Goal: Task Accomplishment & Management: Manage account settings

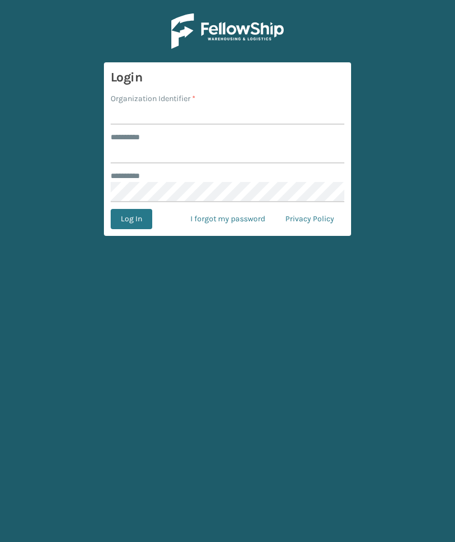
click at [302, 107] on input "Organization Identifier *" at bounding box center [228, 114] width 234 height 20
type input "F"
type input "TFM"
click at [317, 149] on input "******** *" at bounding box center [228, 153] width 234 height 20
type input "***"
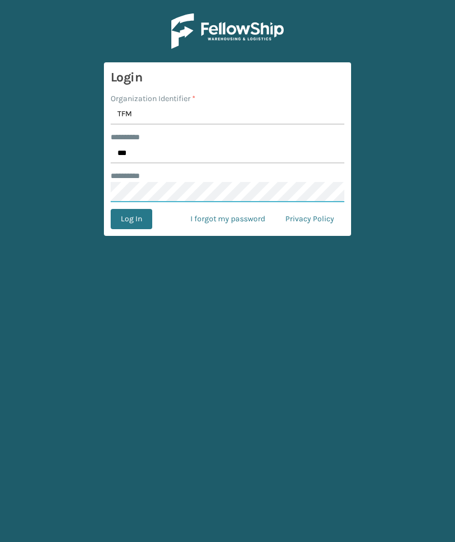
click at [131, 219] on button "Log In" at bounding box center [132, 219] width 42 height 20
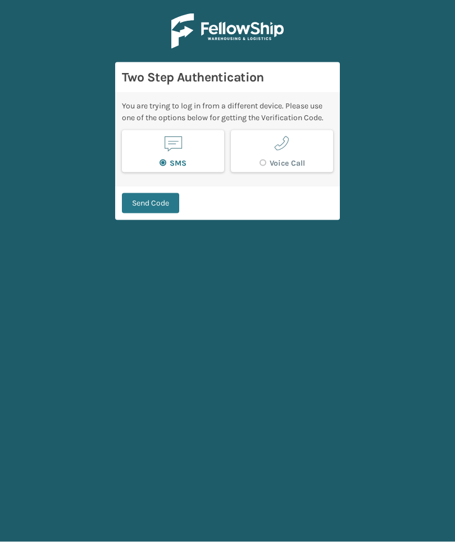
click at [155, 193] on button "Send Code" at bounding box center [150, 203] width 57 height 20
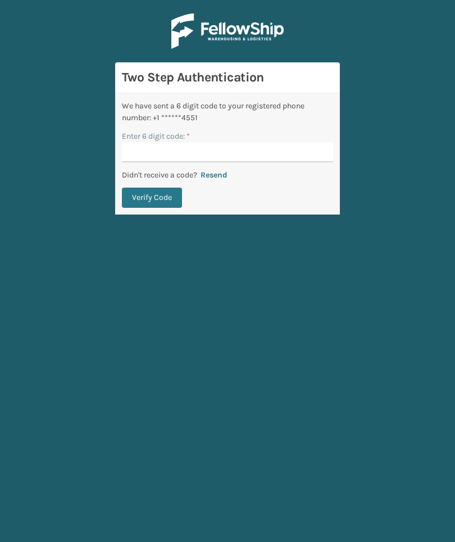
click at [243, 142] on input "Enter 6 digit code: *" at bounding box center [227, 152] width 211 height 20
click at [279, 148] on input "Enter 6 digit code: *" at bounding box center [227, 152] width 211 height 20
type input "416497"
click at [152, 190] on button "Verify Code" at bounding box center [152, 197] width 60 height 20
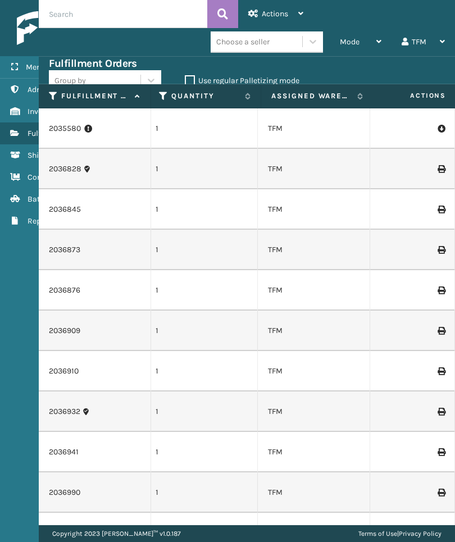
scroll to position [-1, 398]
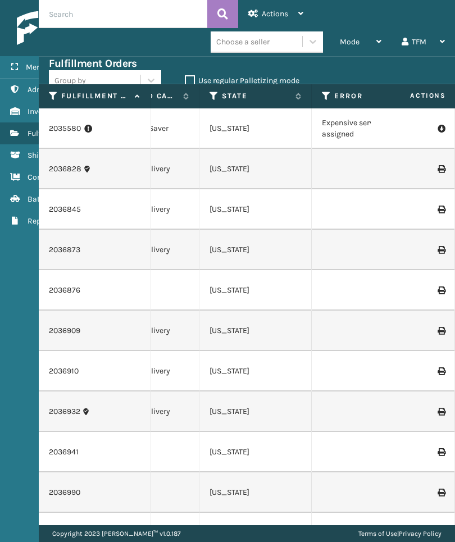
click at [327, 94] on icon at bounding box center [326, 96] width 9 height 10
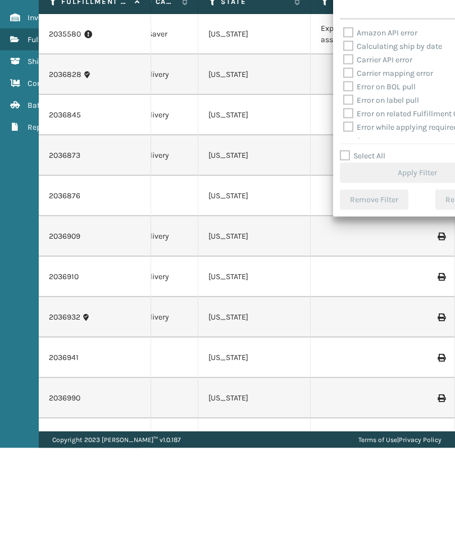
click at [378, 245] on label "Select All" at bounding box center [362, 250] width 45 height 10
click at [378, 243] on input "Select All" at bounding box center [424, 243] width 168 height 1
checkbox input "true"
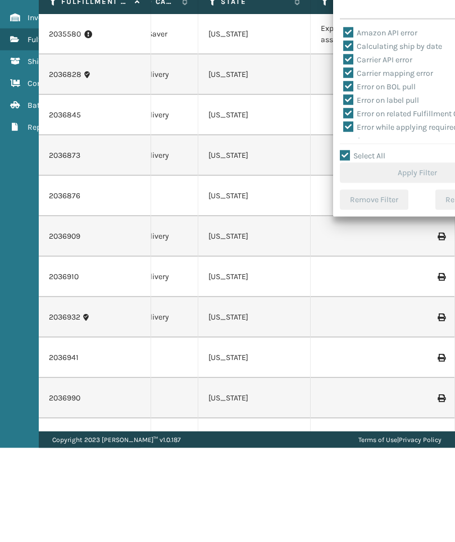
checkbox input "true"
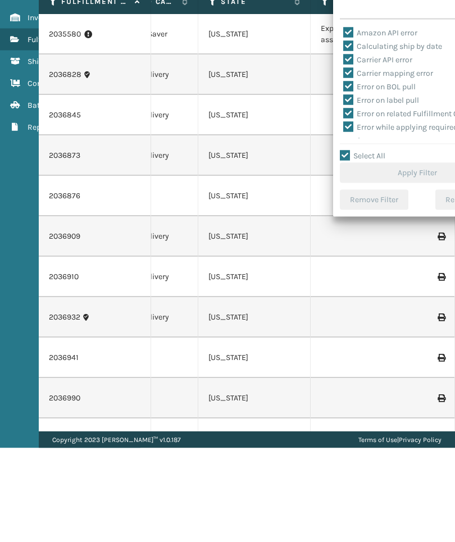
checkbox input "true"
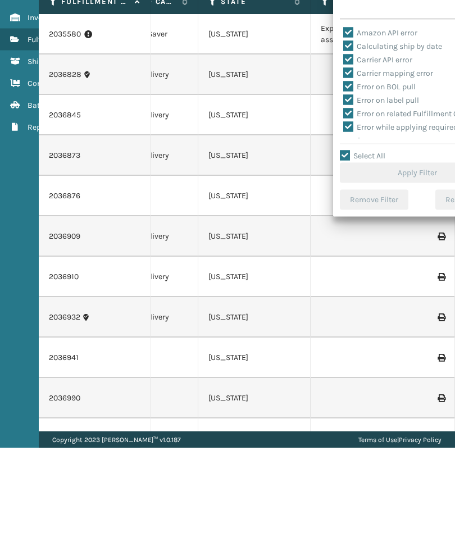
checkbox input "true"
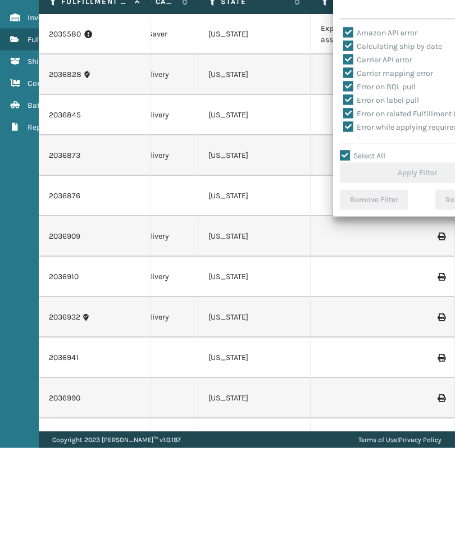
checkbox input "true"
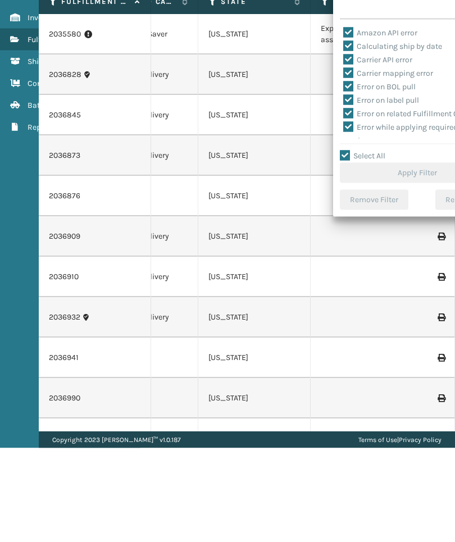
checkbox input "true"
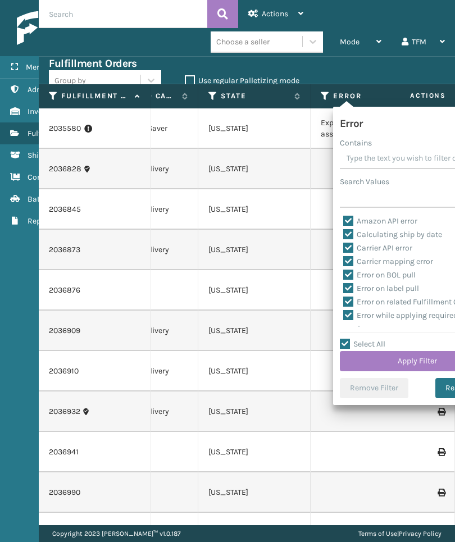
click at [397, 338] on input "Select All" at bounding box center [424, 337] width 168 height 1
checkbox input "false"
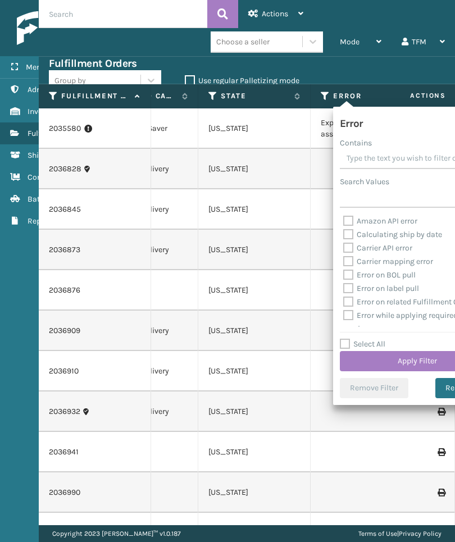
checkbox input "false"
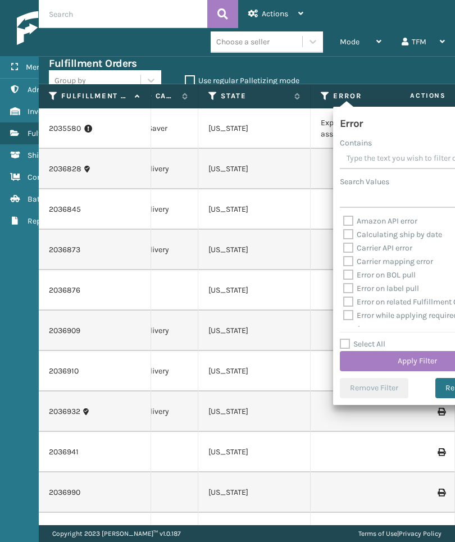
checkbox input "false"
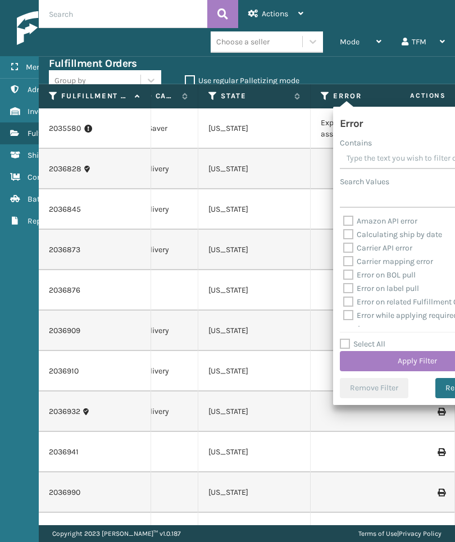
checkbox input "false"
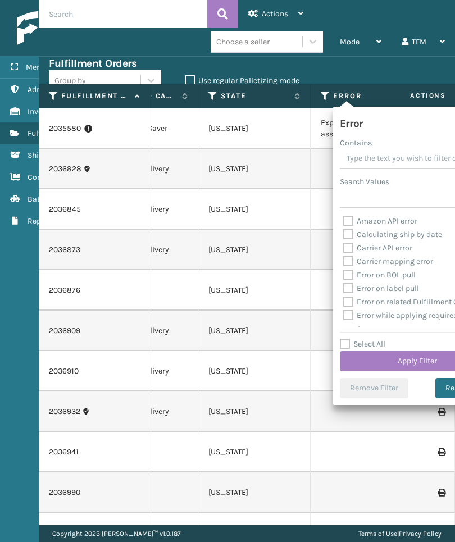
checkbox input "false"
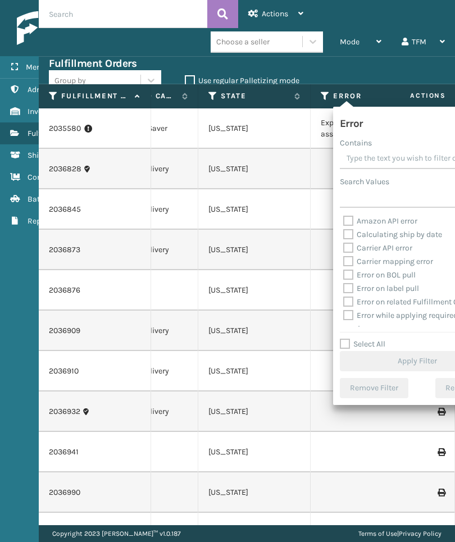
click at [391, 335] on div "Error Contains Search Values Amazon API error Calculating ship by date Carrier …" at bounding box center [417, 256] width 168 height 298
click at [382, 344] on label "Select All" at bounding box center [362, 344] width 45 height 10
click at [382, 338] on input "Select All" at bounding box center [424, 337] width 168 height 1
checkbox input "true"
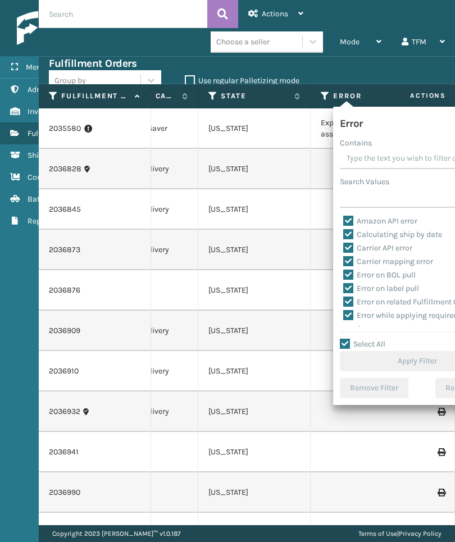
checkbox input "true"
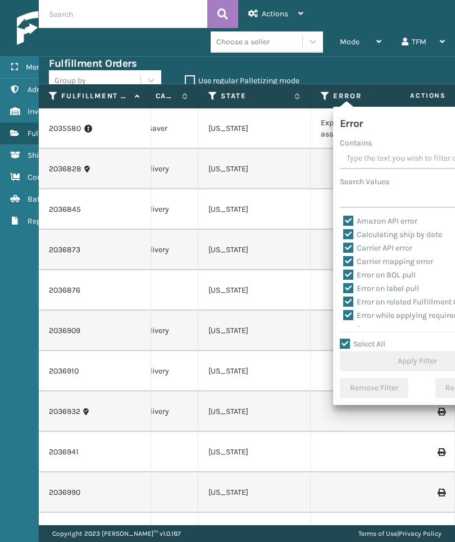
checkbox input "true"
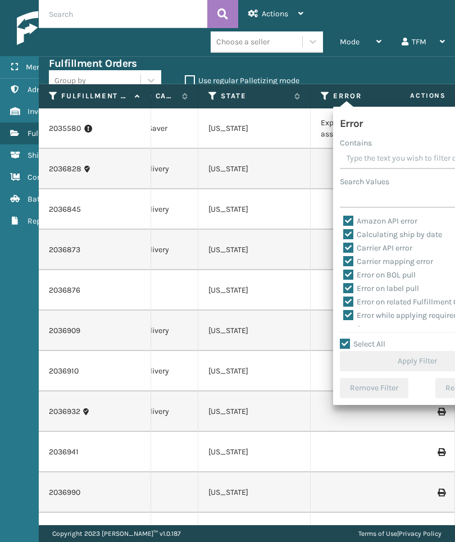
checkbox input "true"
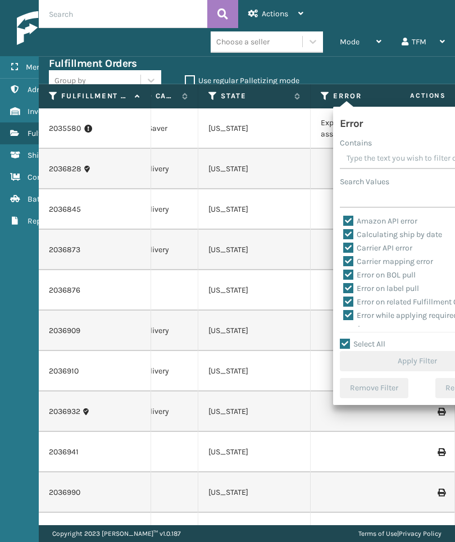
checkbox input "true"
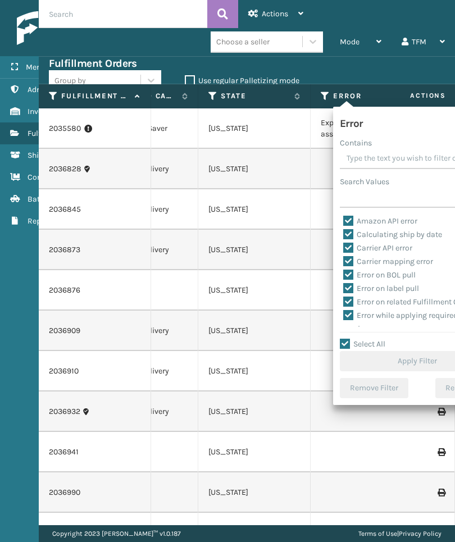
checkbox input "true"
click at [390, 338] on input "Select All" at bounding box center [424, 337] width 168 height 1
checkbox input "false"
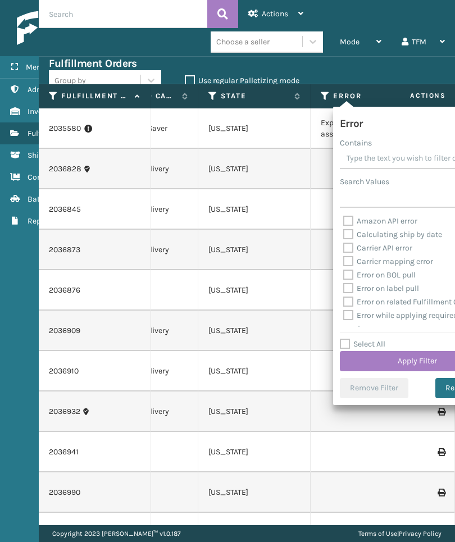
checkbox input "false"
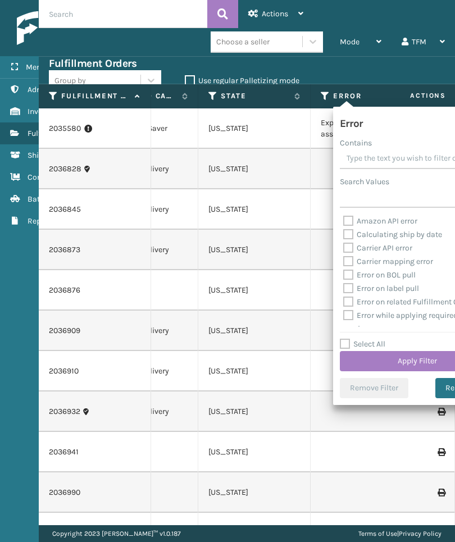
checkbox input "false"
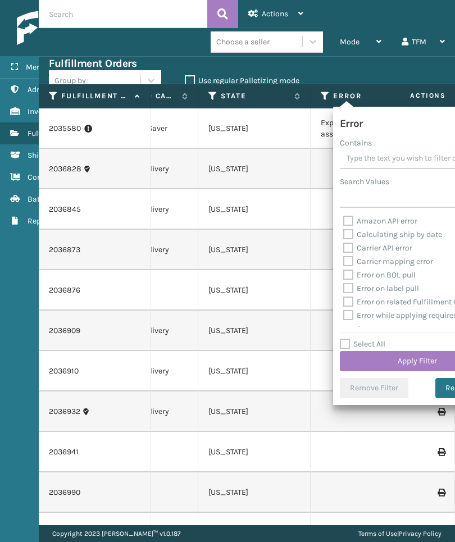
checkbox input "false"
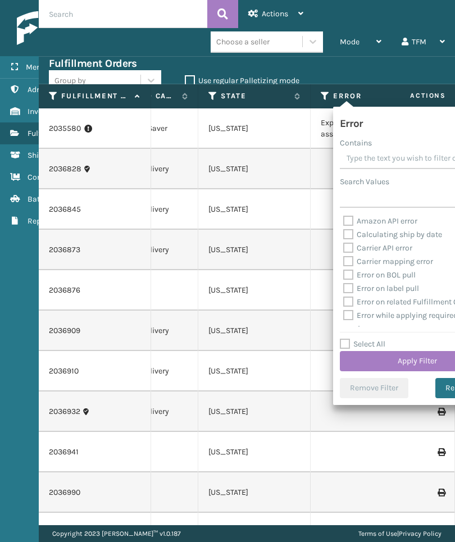
checkbox input "false"
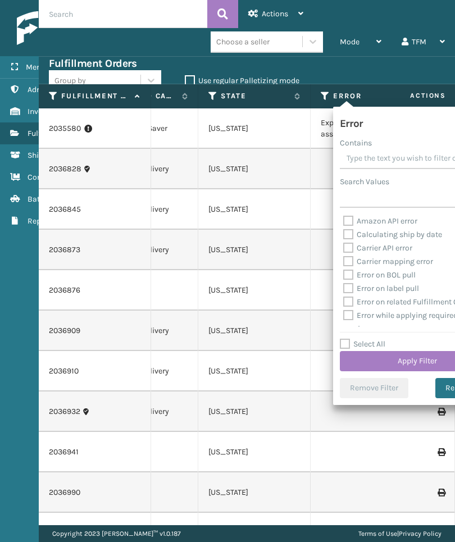
checkbox input "false"
click at [387, 338] on input "Select All" at bounding box center [424, 337] width 168 height 1
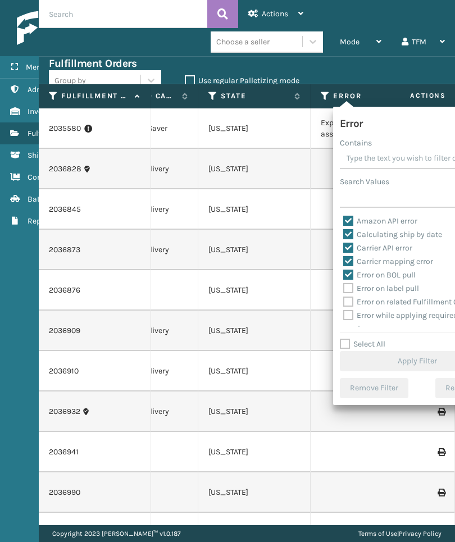
checkbox input "true"
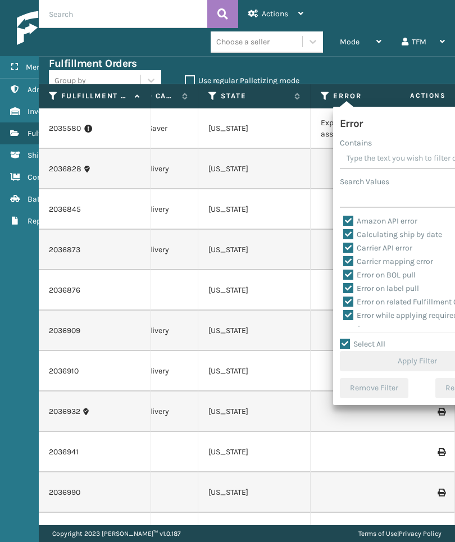
checkbox input "true"
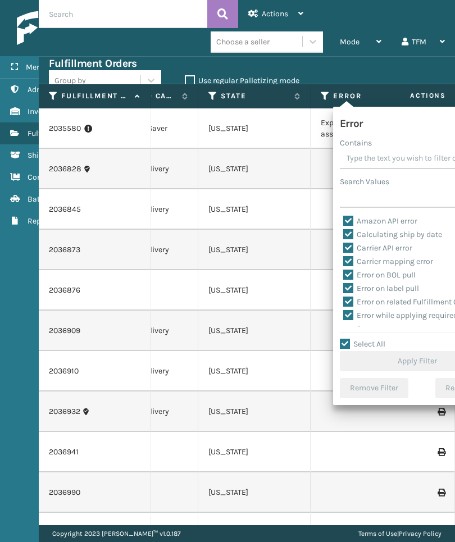
checkbox input "true"
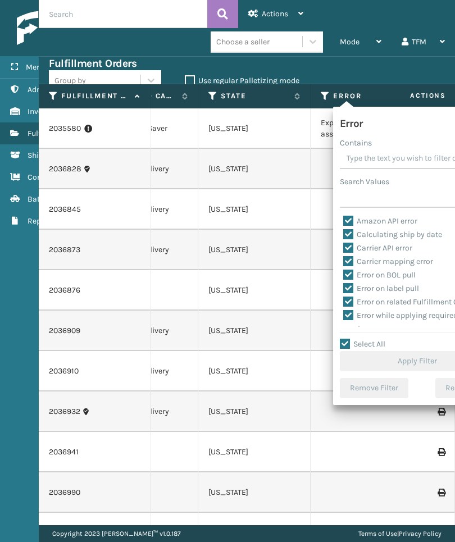
checkbox input "true"
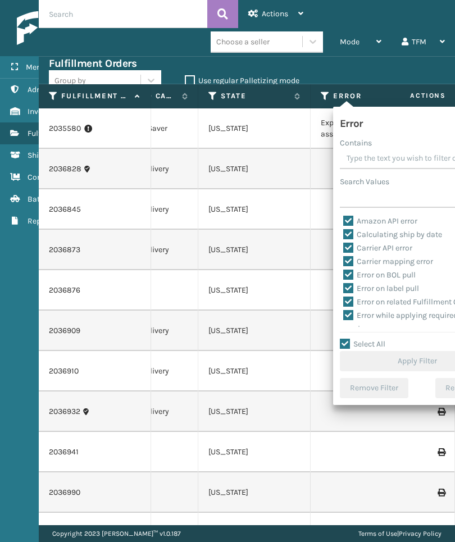
checkbox input "true"
click at [399, 361] on button "Apply Filter" at bounding box center [417, 361] width 155 height 20
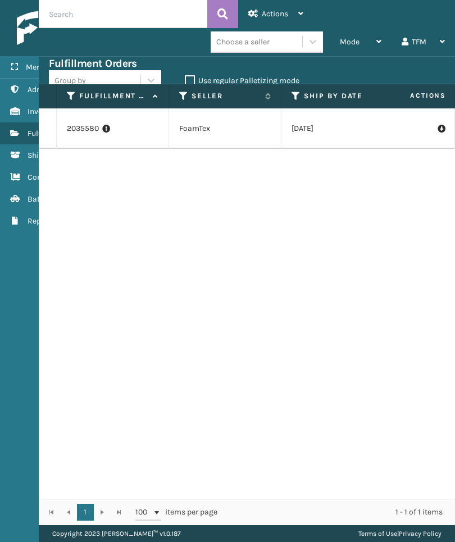
click at [367, 287] on div "2035580 FoamTex 08/24/2025 113-8078890-5869813 1 TFM Assigned FedEx Express Sav…" at bounding box center [247, 303] width 416 height 390
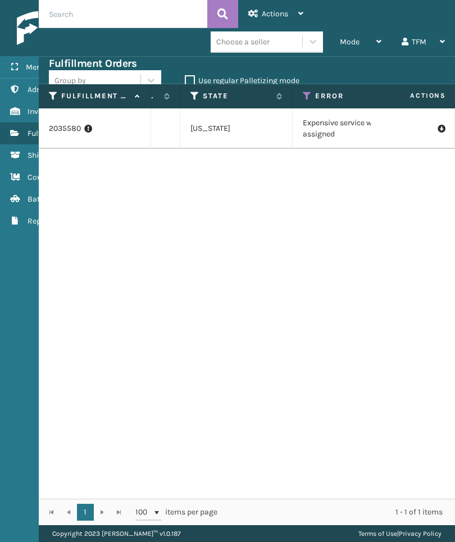
click at [304, 96] on icon at bounding box center [307, 96] width 9 height 10
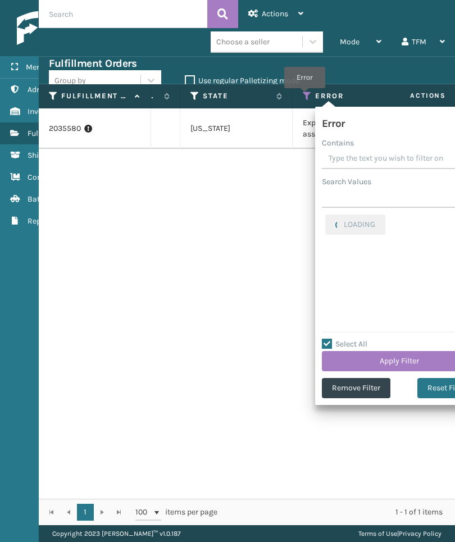
checkbox input "true"
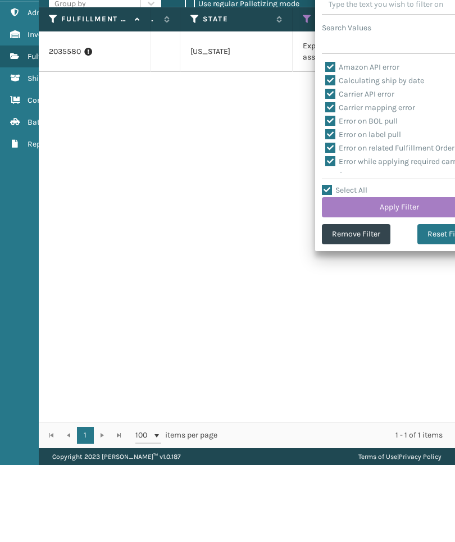
click at [360, 301] on button "Remove Filter" at bounding box center [356, 311] width 68 height 20
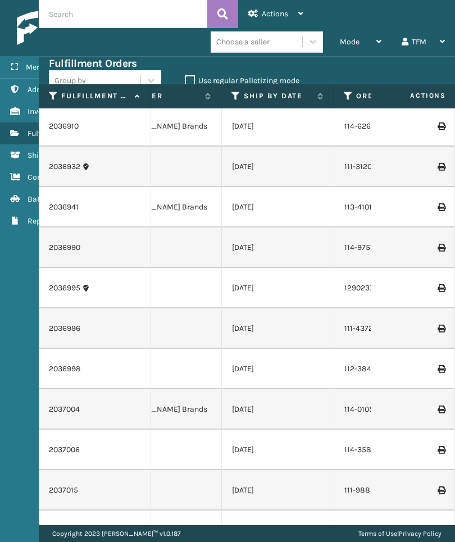
click at [418, 42] on div "TFM" at bounding box center [422, 42] width 43 height 28
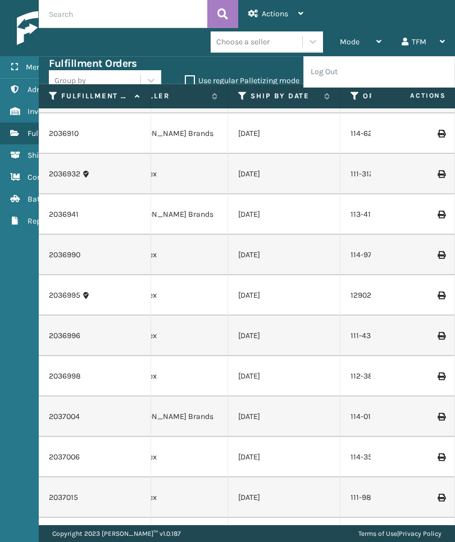
click at [386, 72] on li "Log Out" at bounding box center [379, 72] width 150 height 30
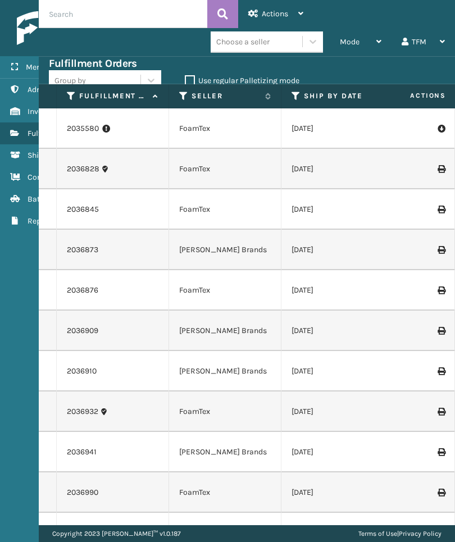
click at [285, 26] on div "Actions" at bounding box center [275, 14] width 55 height 28
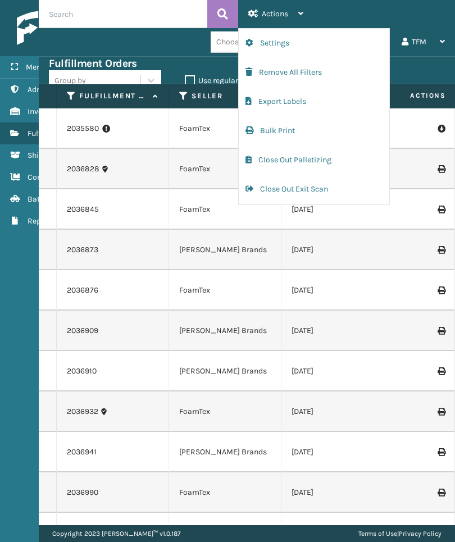
click at [342, 132] on button "Bulk Print" at bounding box center [314, 130] width 150 height 29
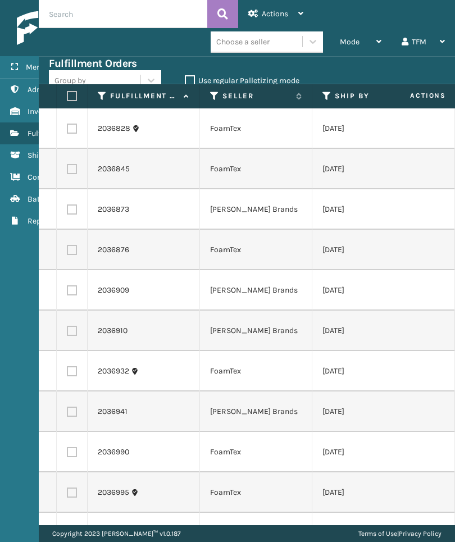
click at [292, 19] on div "Actions" at bounding box center [275, 14] width 55 height 28
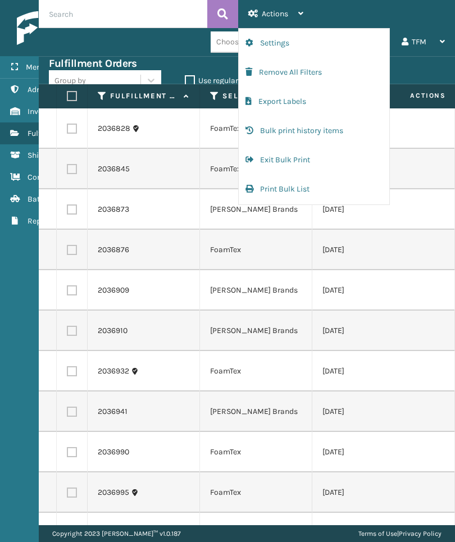
click at [345, 129] on button "Bulk print history items" at bounding box center [314, 130] width 150 height 29
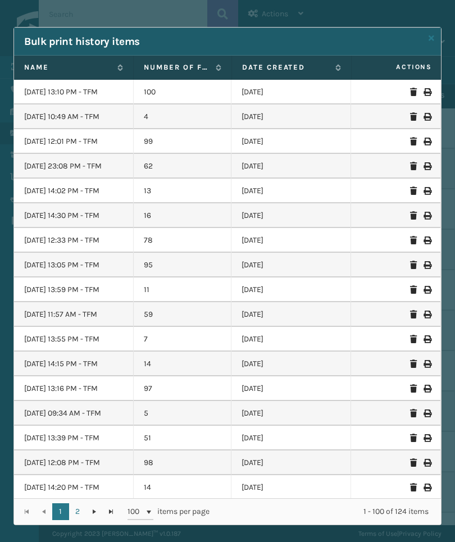
click at [75, 65] on label "Name" at bounding box center [68, 67] width 88 height 10
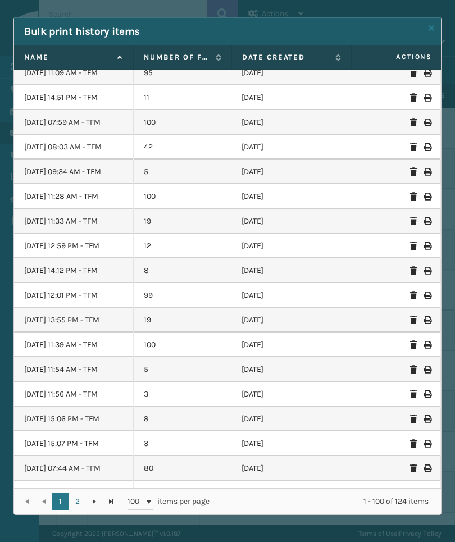
scroll to position [52, 0]
click at [78, 507] on link "2" at bounding box center [77, 501] width 17 height 17
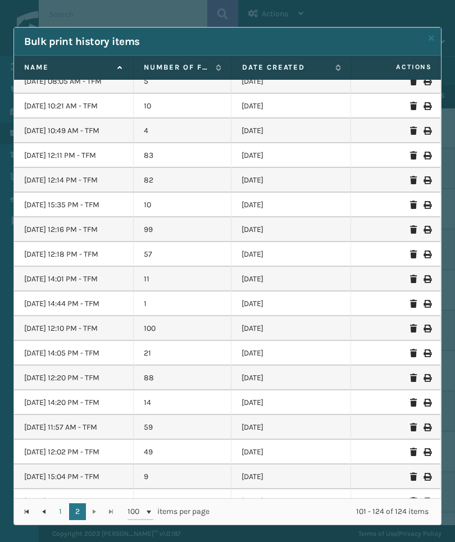
scroll to position [132, 0]
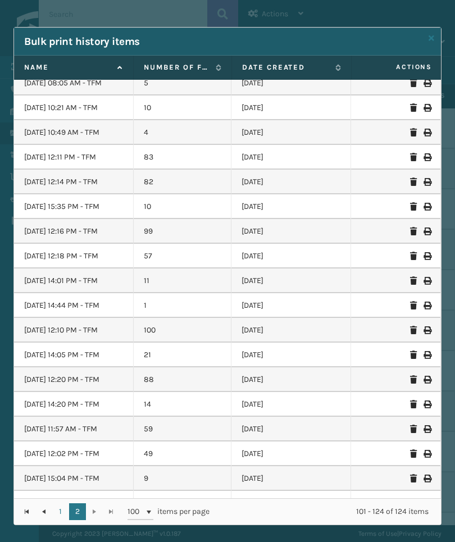
click at [415, 501] on icon at bounding box center [413, 503] width 7 height 8
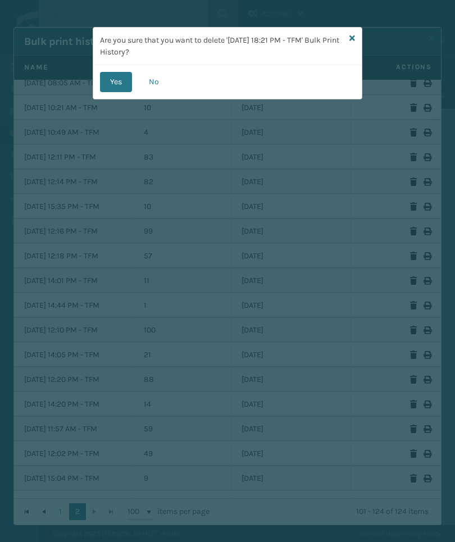
click at [160, 77] on button "No" at bounding box center [154, 82] width 30 height 20
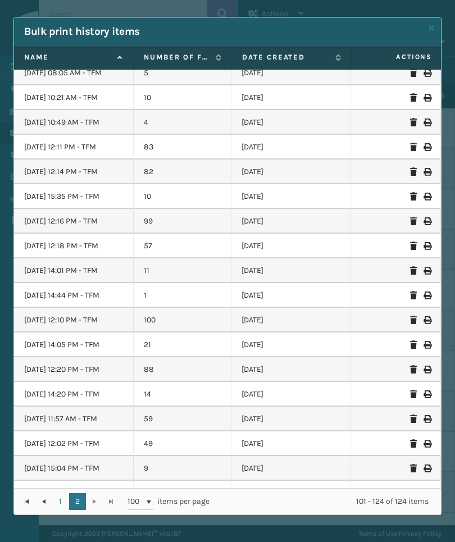
click at [429, 489] on icon at bounding box center [426, 493] width 7 height 8
click at [447, 481] on div "Bulk print history items Name Number of Fulfillment Orders. Date created Action…" at bounding box center [227, 271] width 455 height 542
click at [436, 17] on div "Bulk print history items" at bounding box center [227, 31] width 427 height 28
click at [428, 22] on link at bounding box center [431, 28] width 6 height 12
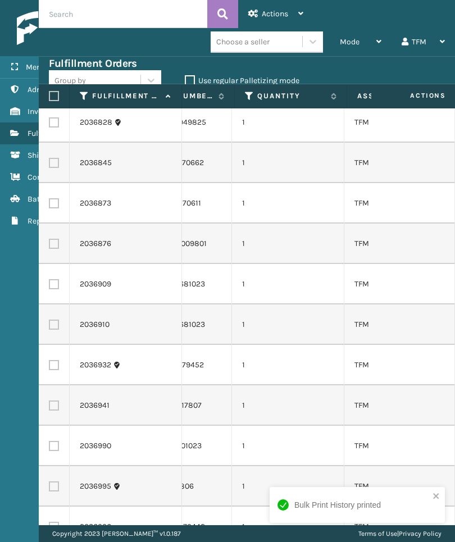
scroll to position [0, 0]
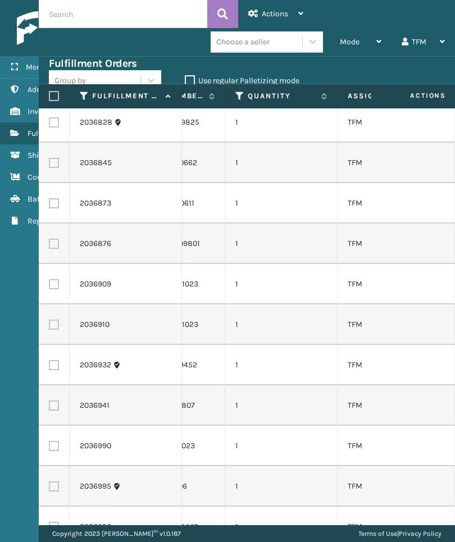
click at [292, 19] on div "Actions" at bounding box center [275, 14] width 55 height 28
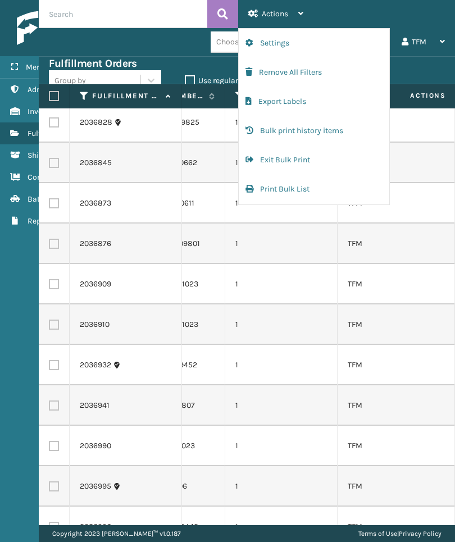
click at [310, 161] on button "Exit Bulk Print" at bounding box center [314, 159] width 150 height 29
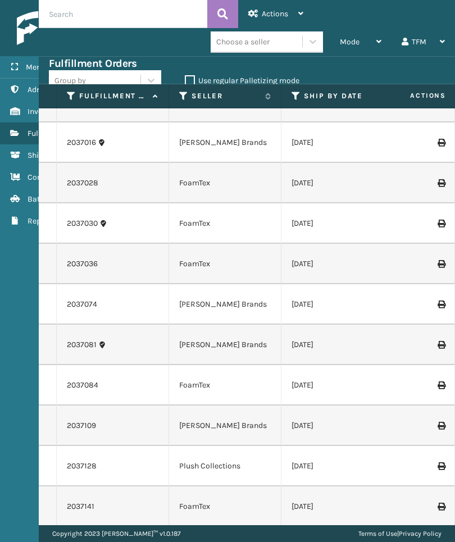
click at [397, 428] on div at bounding box center [412, 426] width 63 height 8
